Goal: Task Accomplishment & Management: Manage account settings

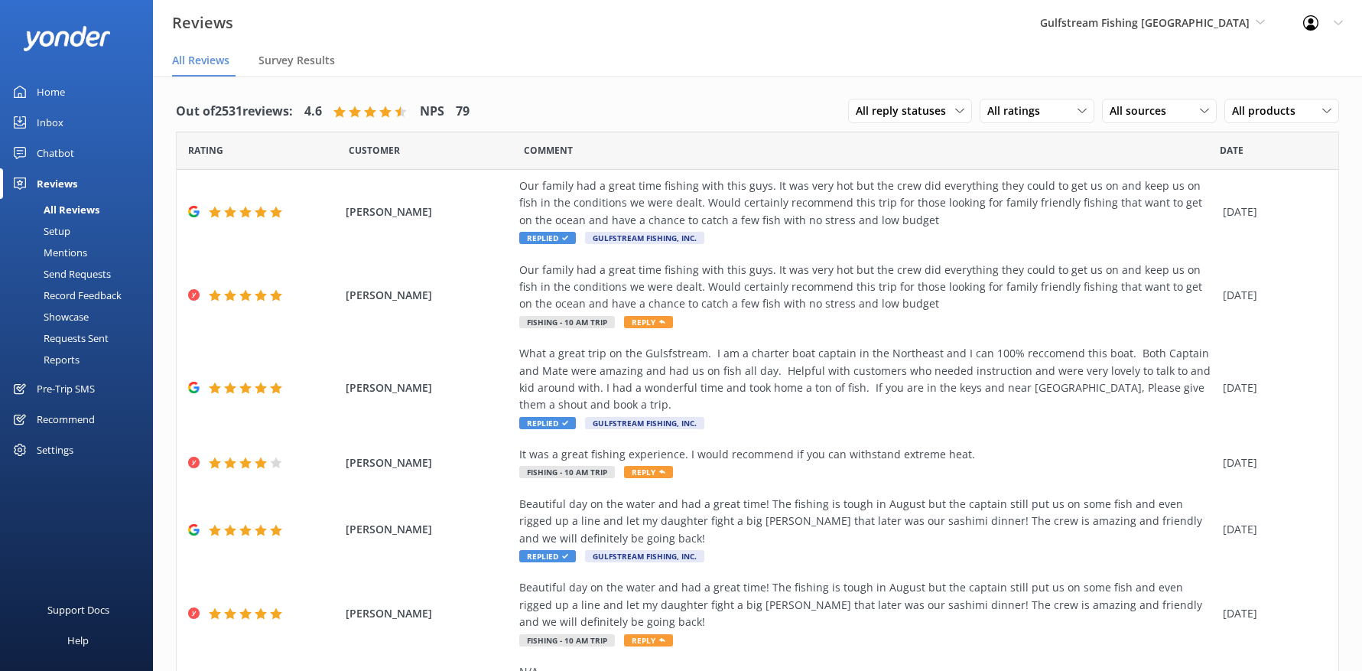
click at [57, 121] on div "Inbox" at bounding box center [50, 122] width 27 height 31
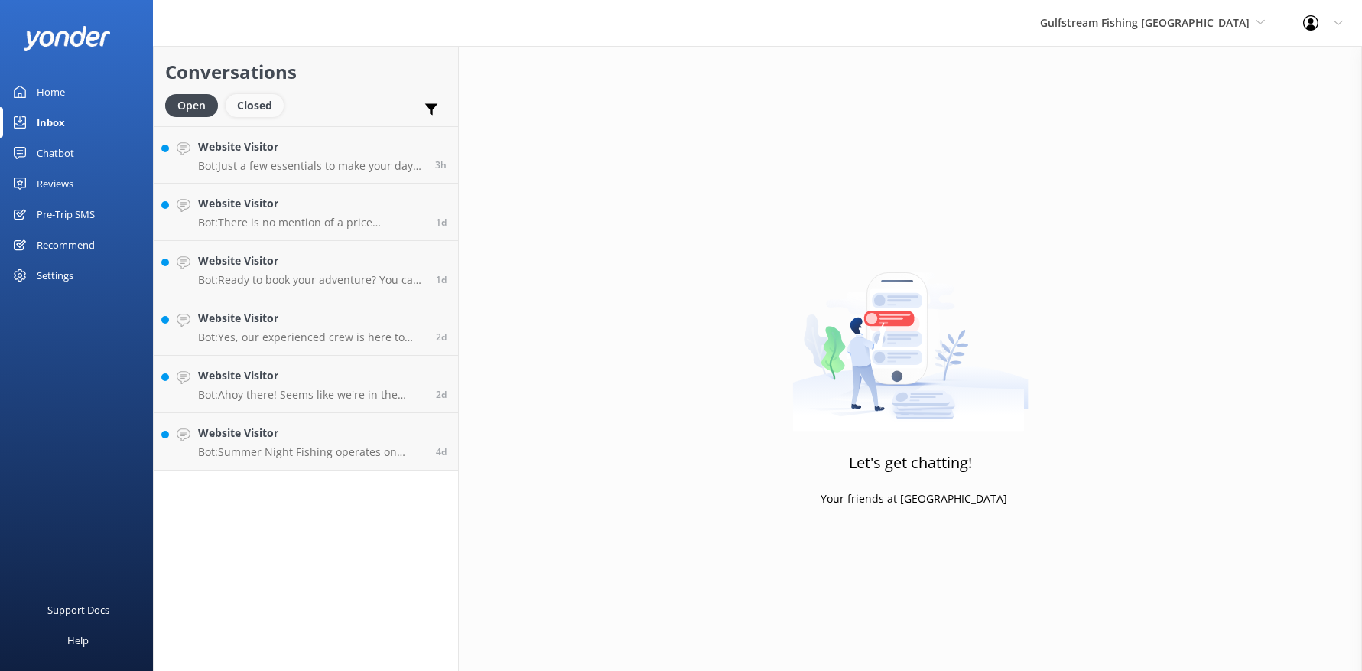
click at [250, 101] on div "Closed" at bounding box center [255, 105] width 58 height 23
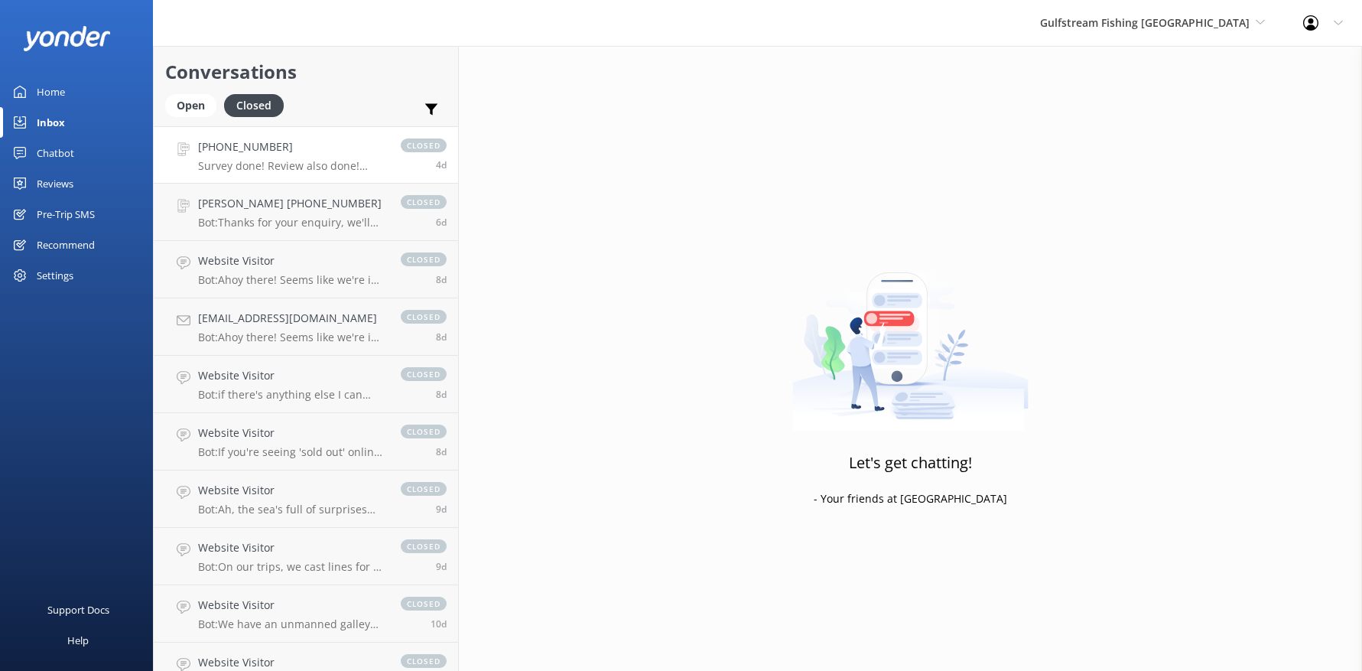
click at [274, 159] on p "Survey done! Review also done! Could you send me the pictures that were taken o…" at bounding box center [291, 166] width 187 height 14
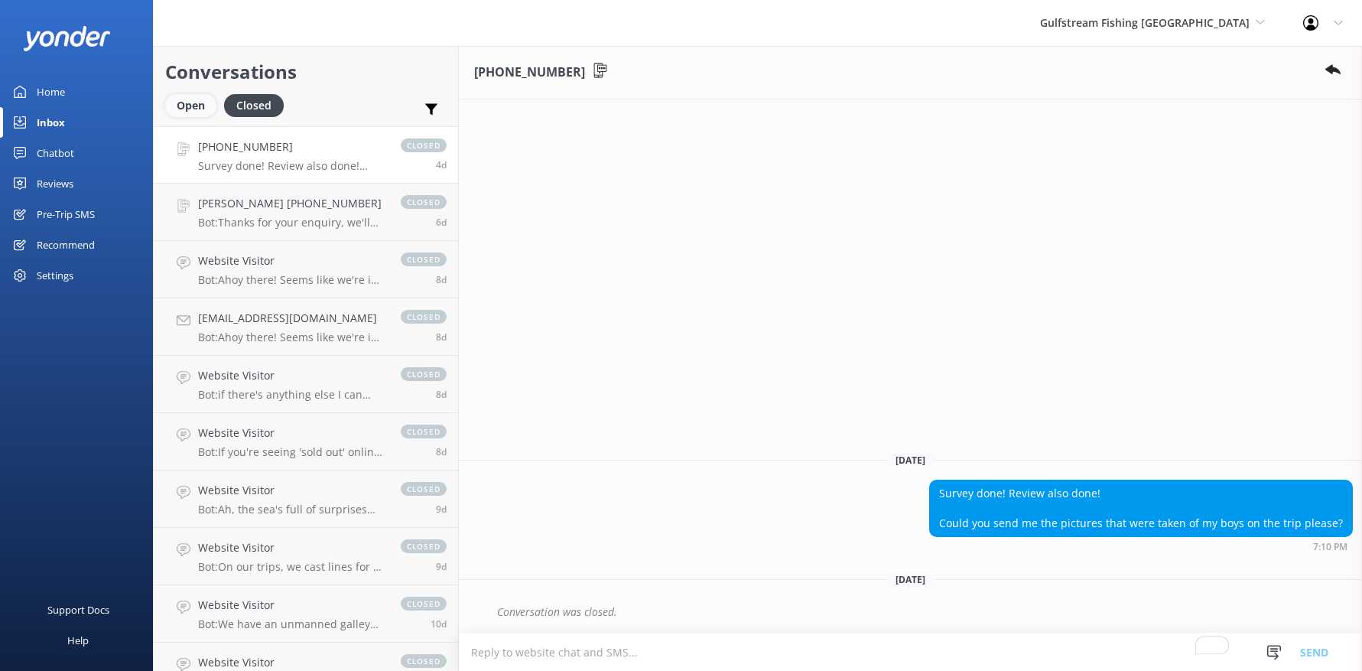
click at [193, 108] on div "Open" at bounding box center [190, 105] width 51 height 23
